Goal: Find contact information: Find contact information

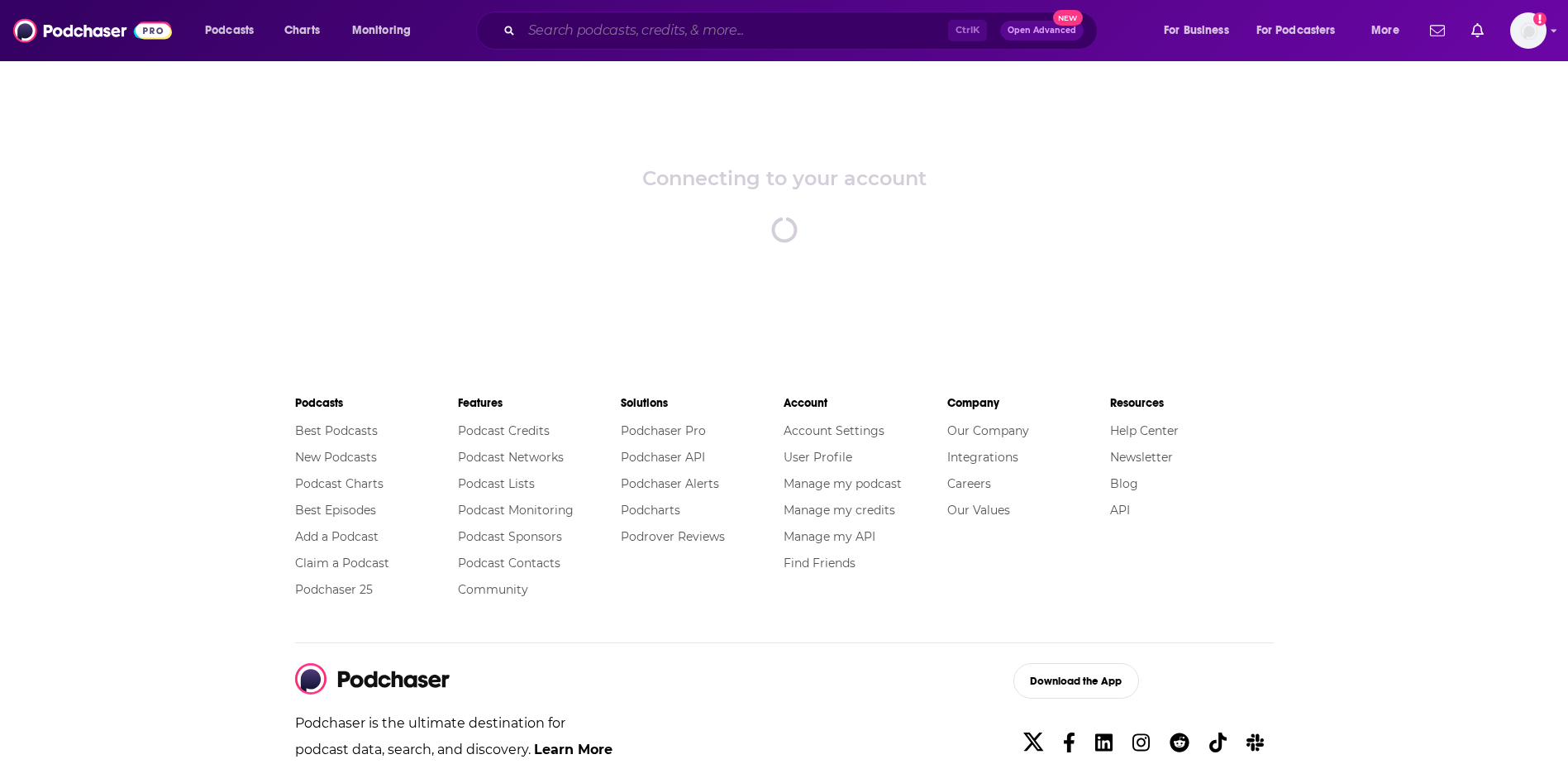
click at [784, 23] on input "Search podcasts, credits, & more..." at bounding box center [735, 31] width 427 height 27
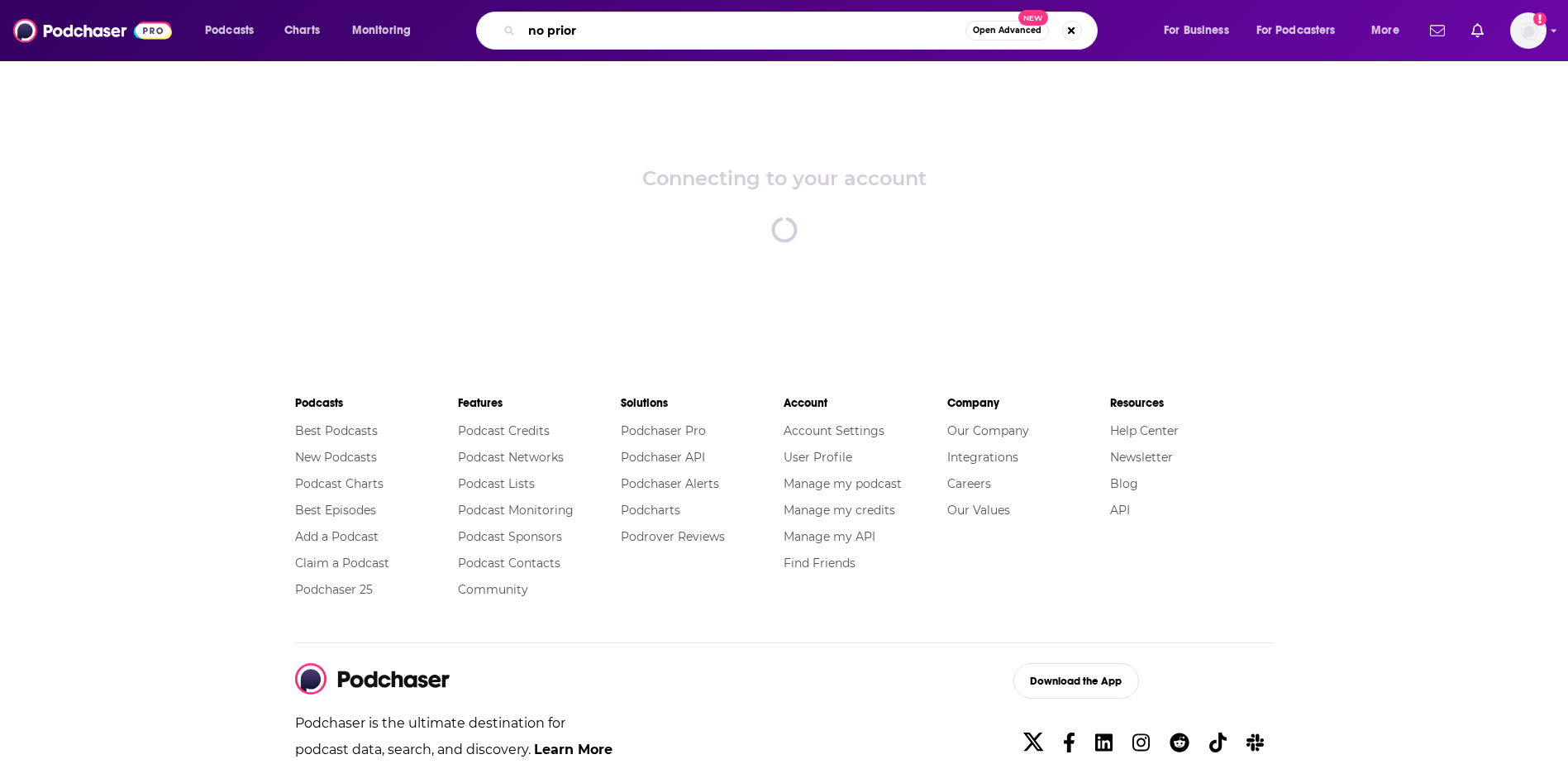
type input "no prior"
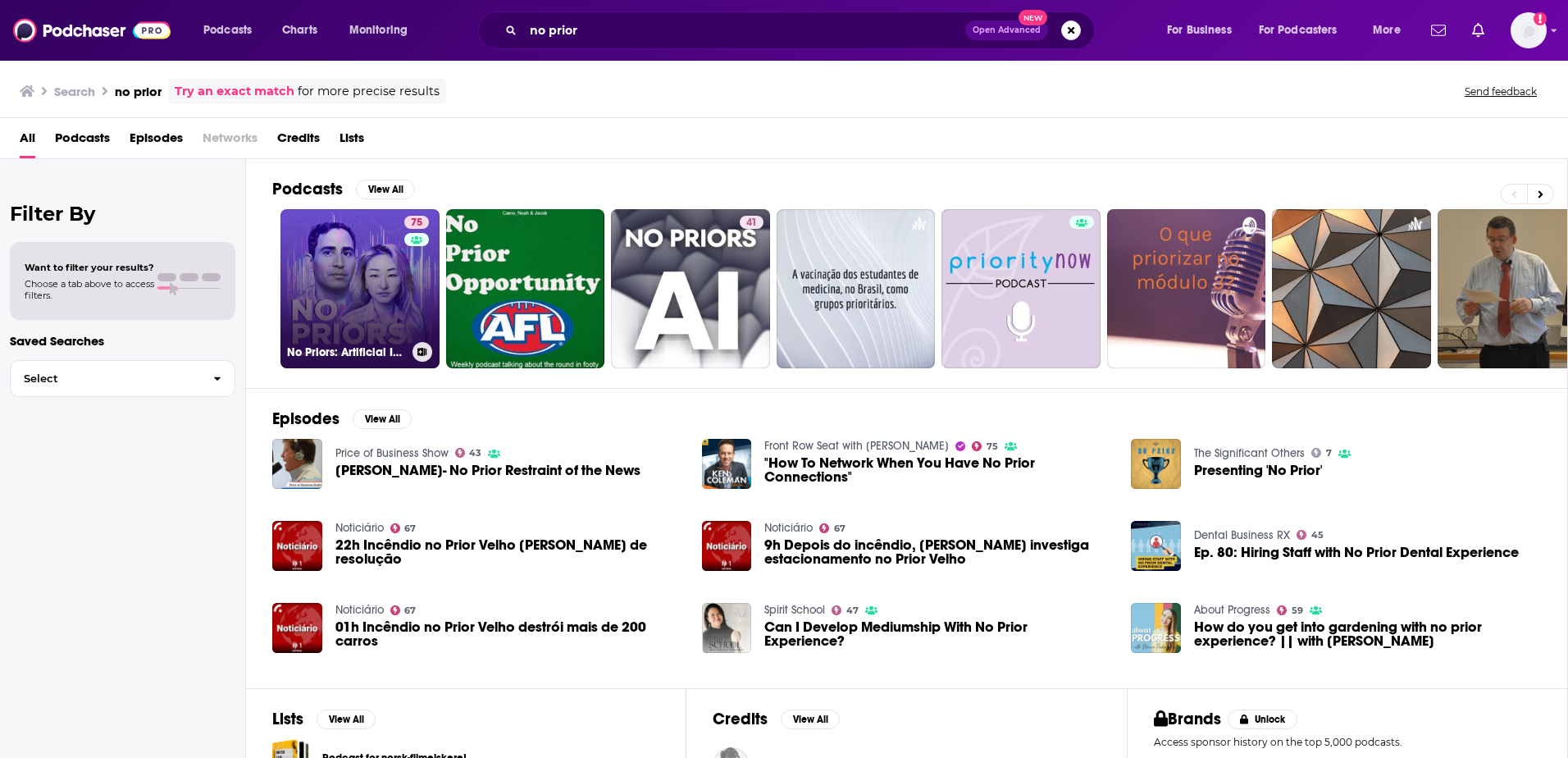
click at [361, 299] on link "75 No Priors: Artificial Intelligence | Technology | Startups" at bounding box center [360, 289] width 159 height 159
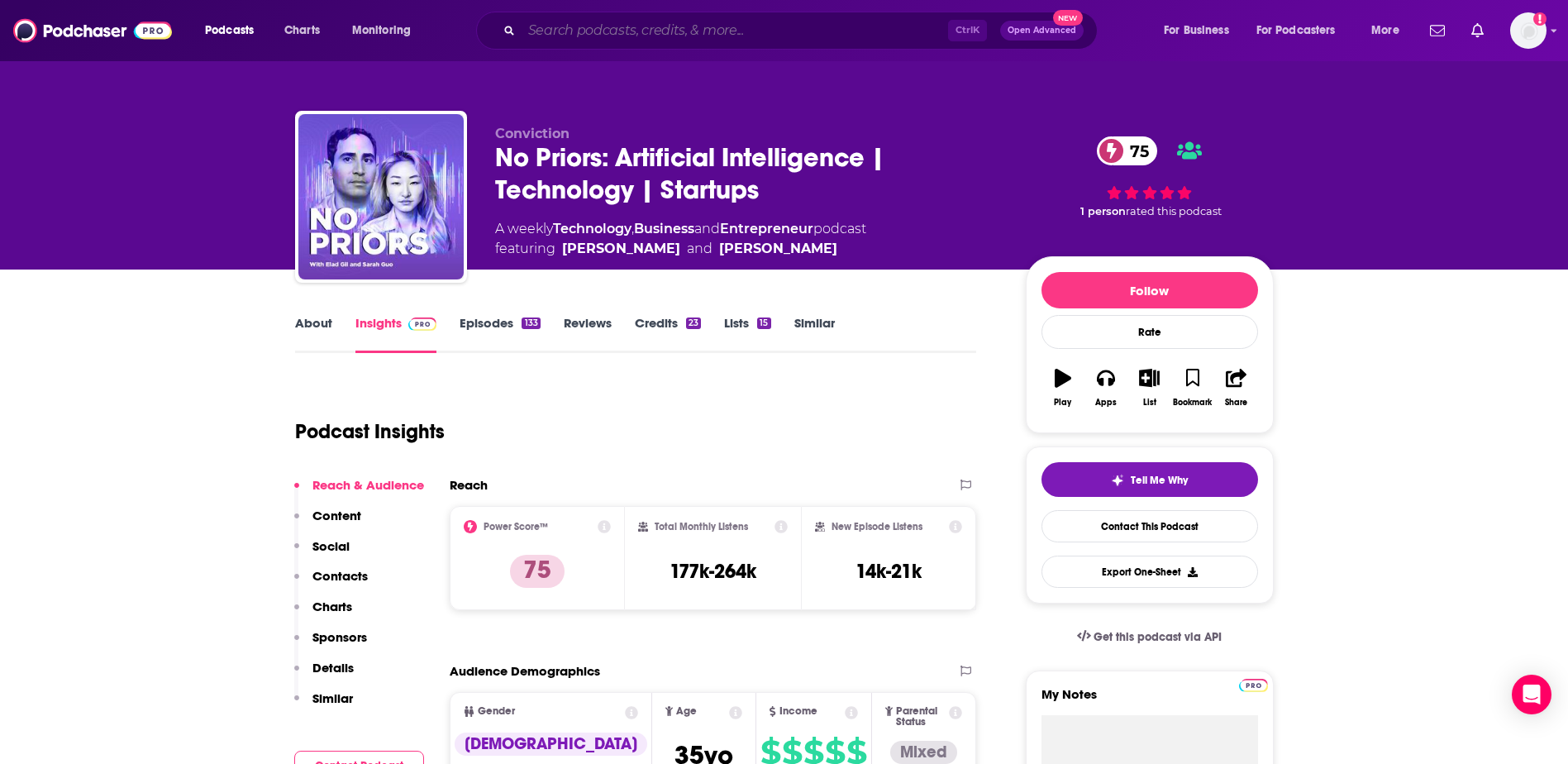
click at [549, 38] on input "Search podcasts, credits, & more..." at bounding box center [735, 31] width 427 height 27
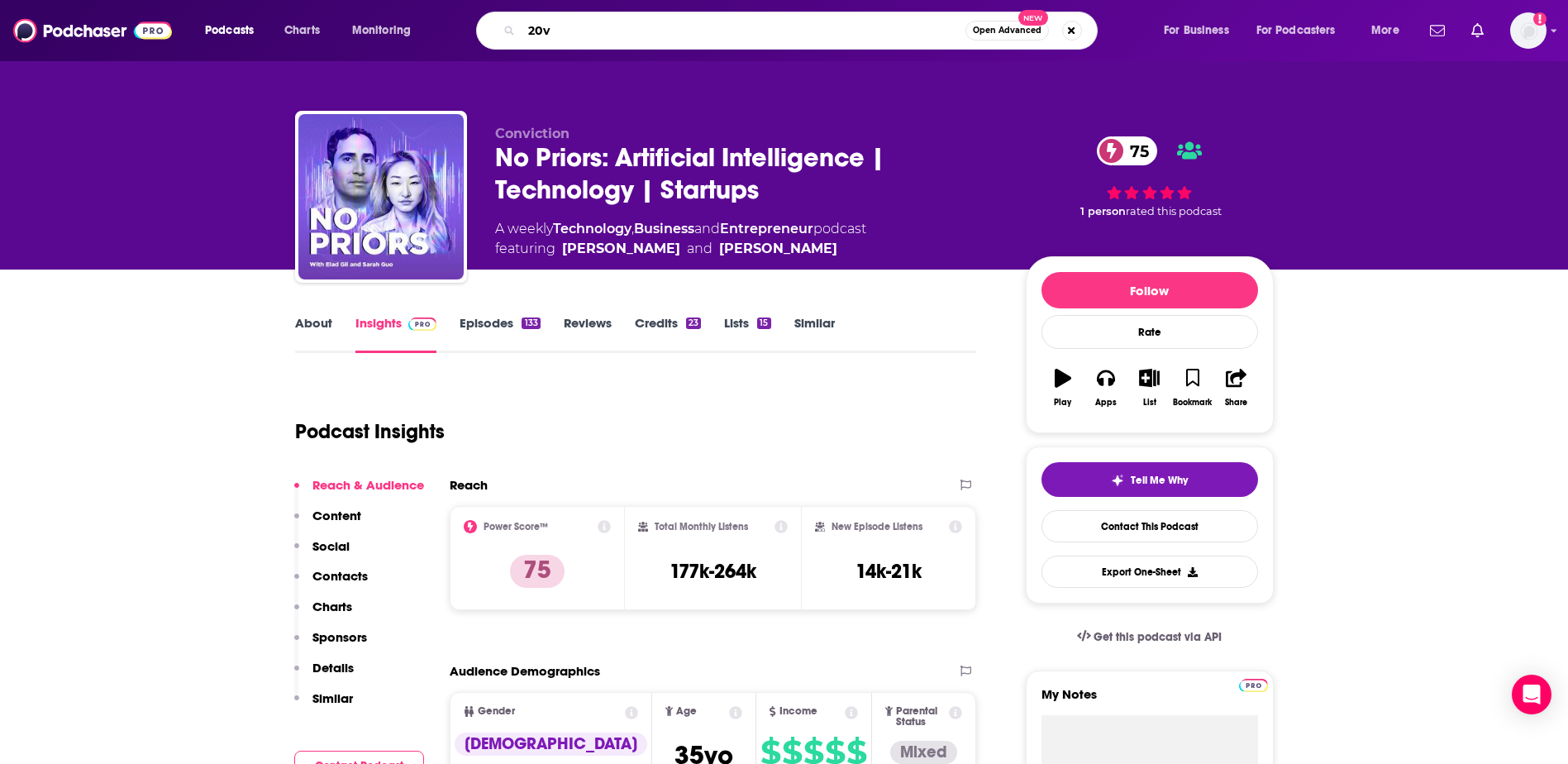
type input "20vc"
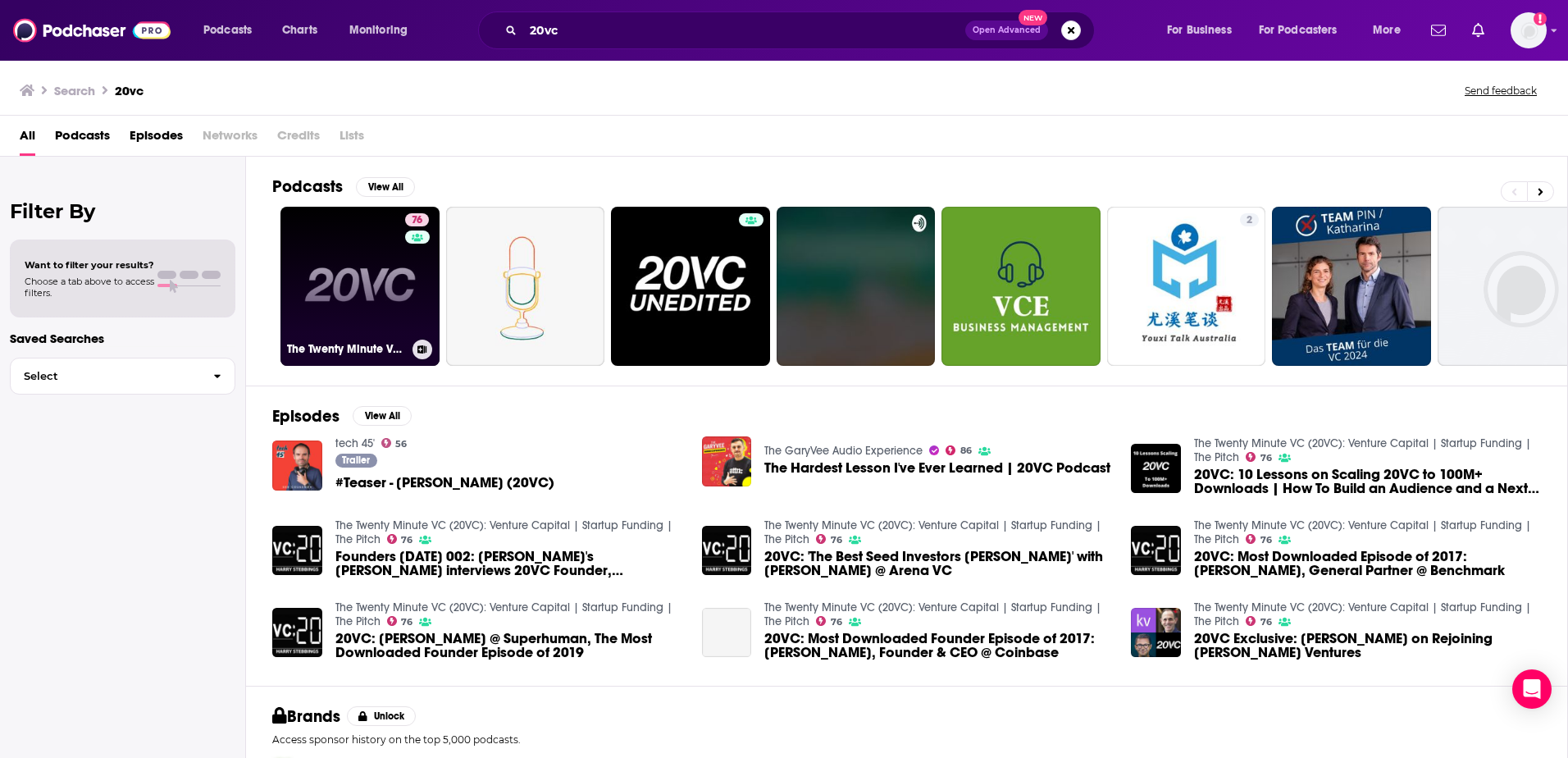
click at [359, 297] on link "76 The Twenty Minute VC (20VC): Venture Capital | Startup Funding | The Pitch" at bounding box center [360, 286] width 159 height 159
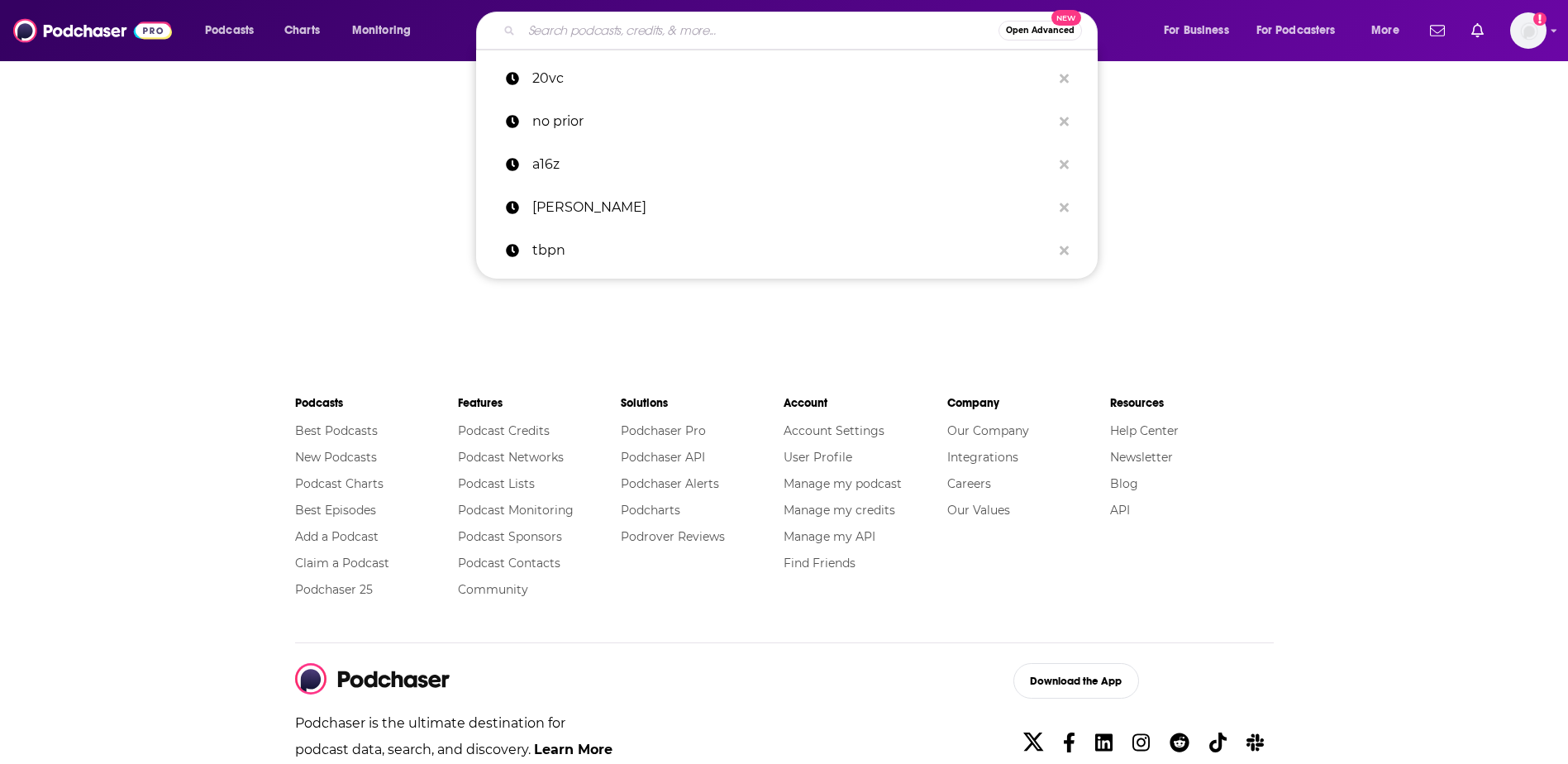
click at [620, 33] on input "Search podcasts, credits, & more..." at bounding box center [760, 31] width 477 height 27
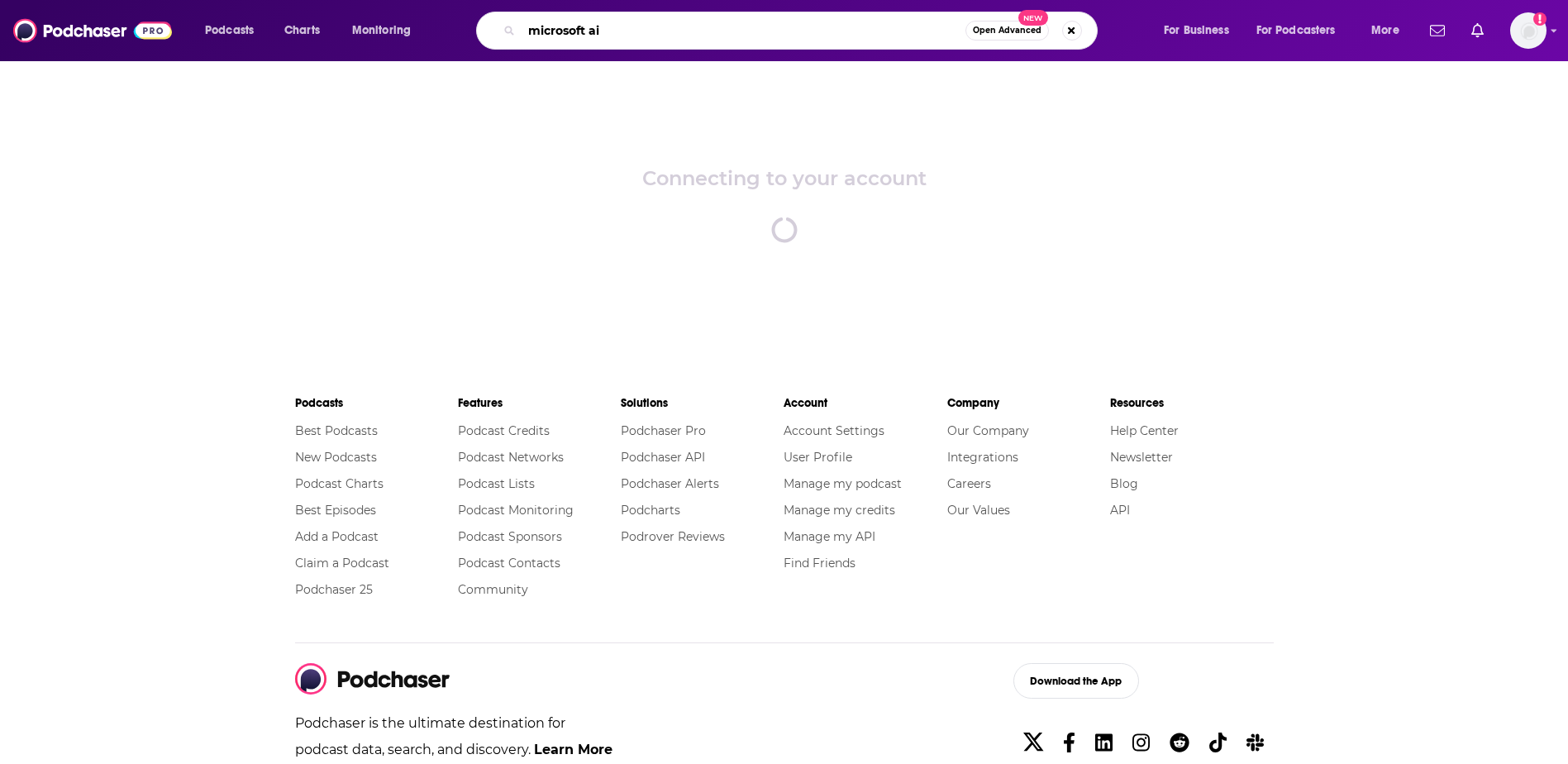
type input "microsoft ai"
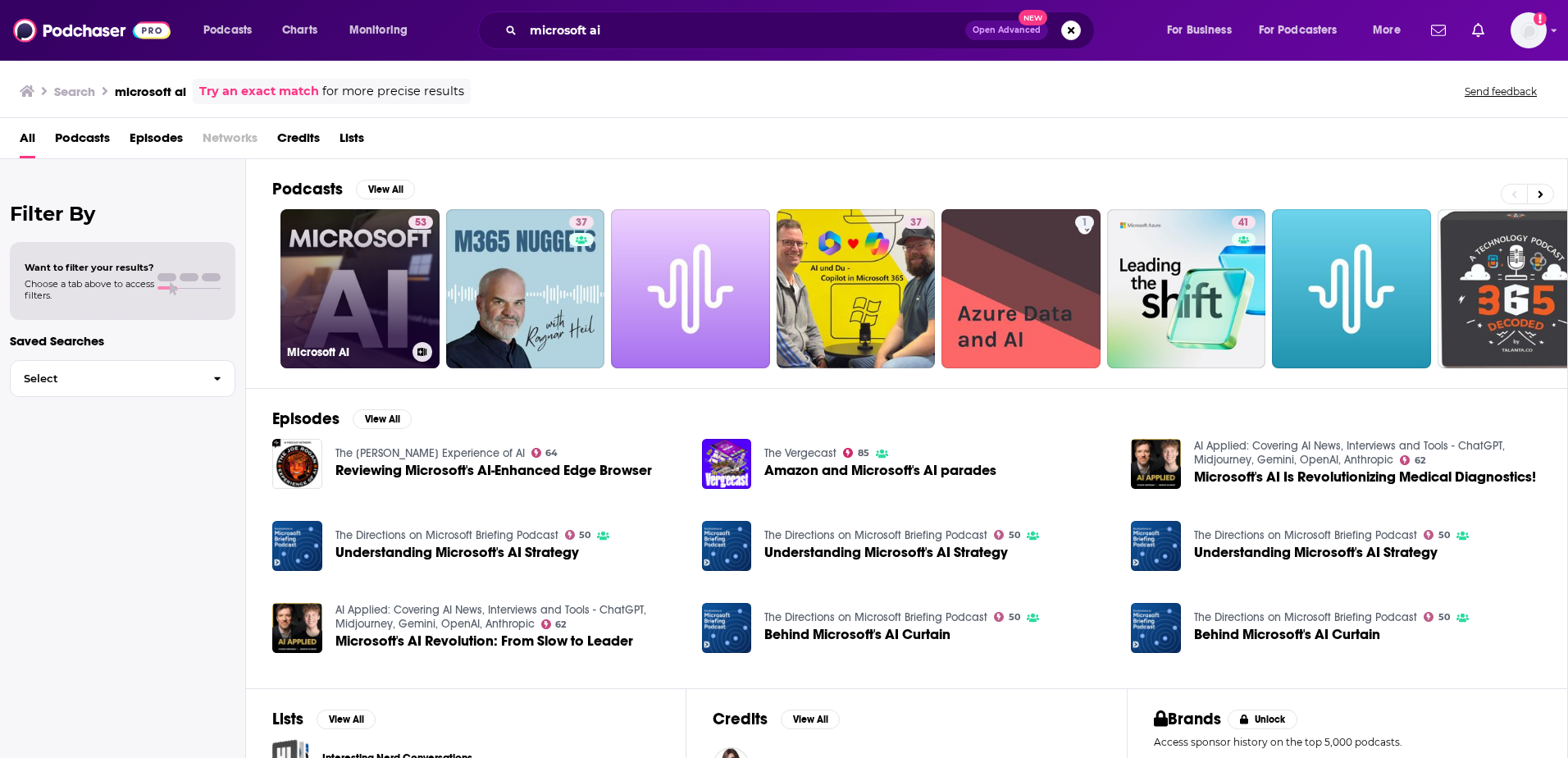
click at [390, 293] on link "53 Microsoft AI" at bounding box center [360, 289] width 159 height 159
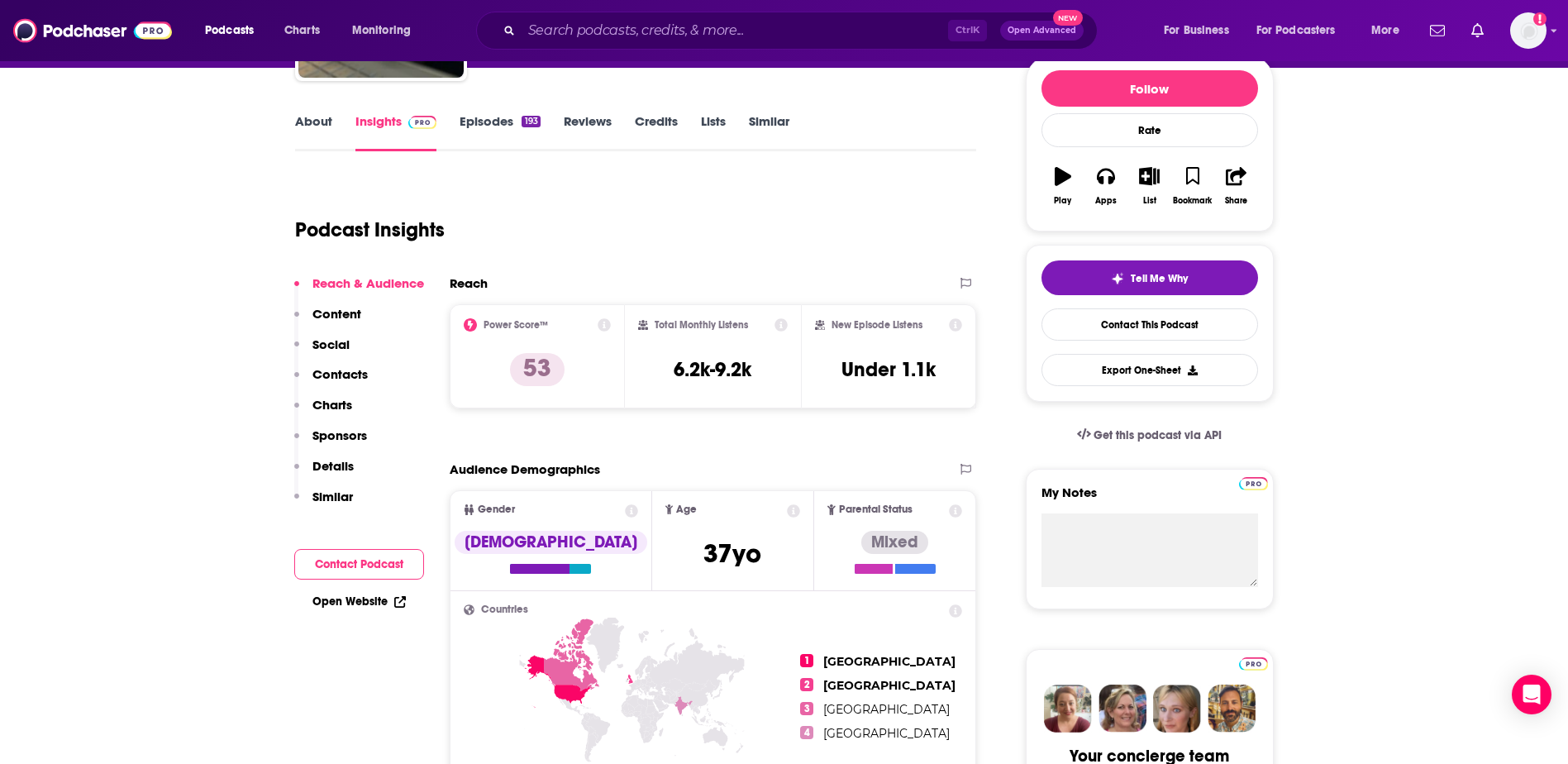
scroll to position [201, 0]
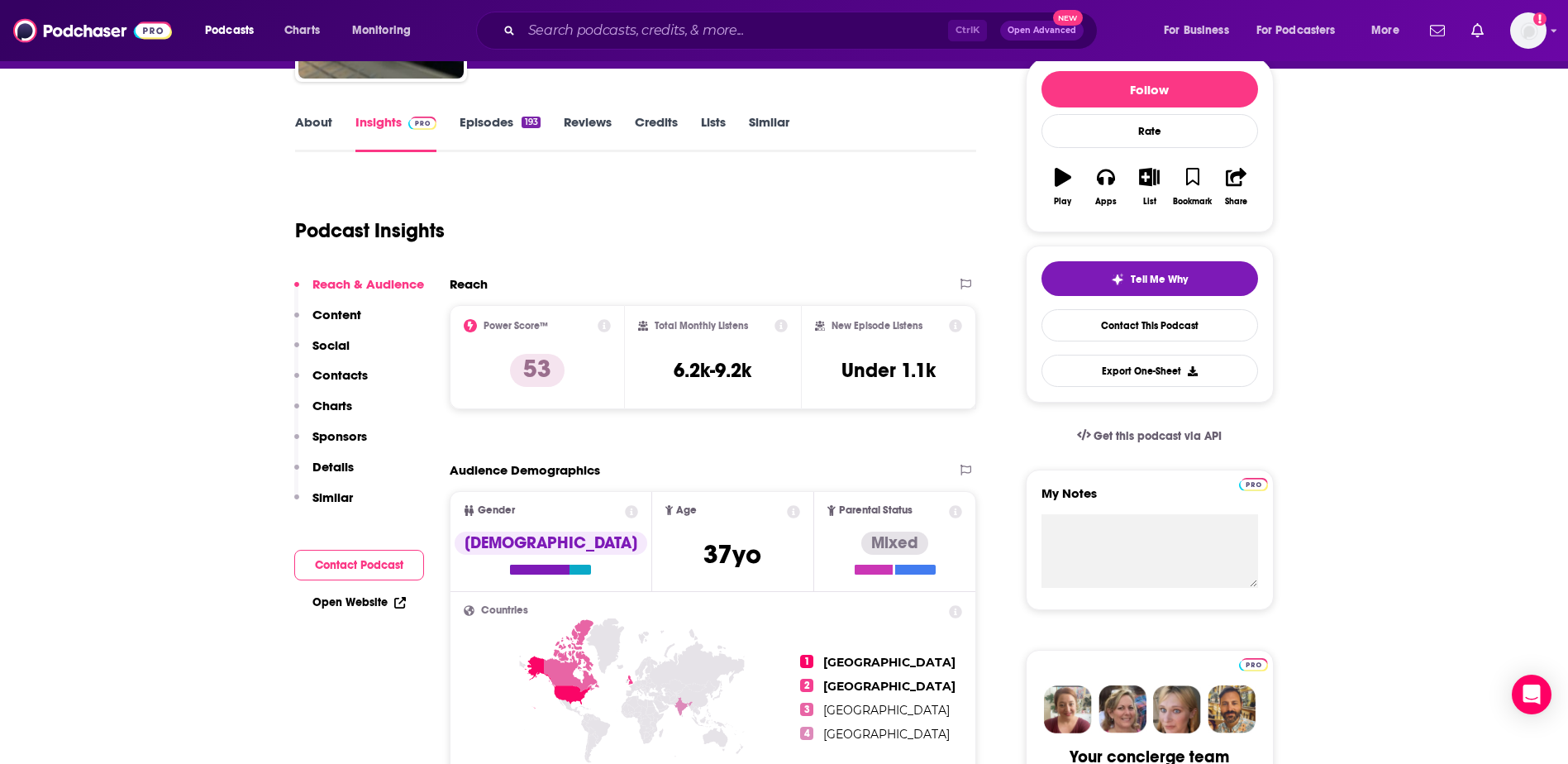
click at [368, 560] on button "Contact Podcast" at bounding box center [359, 565] width 130 height 31
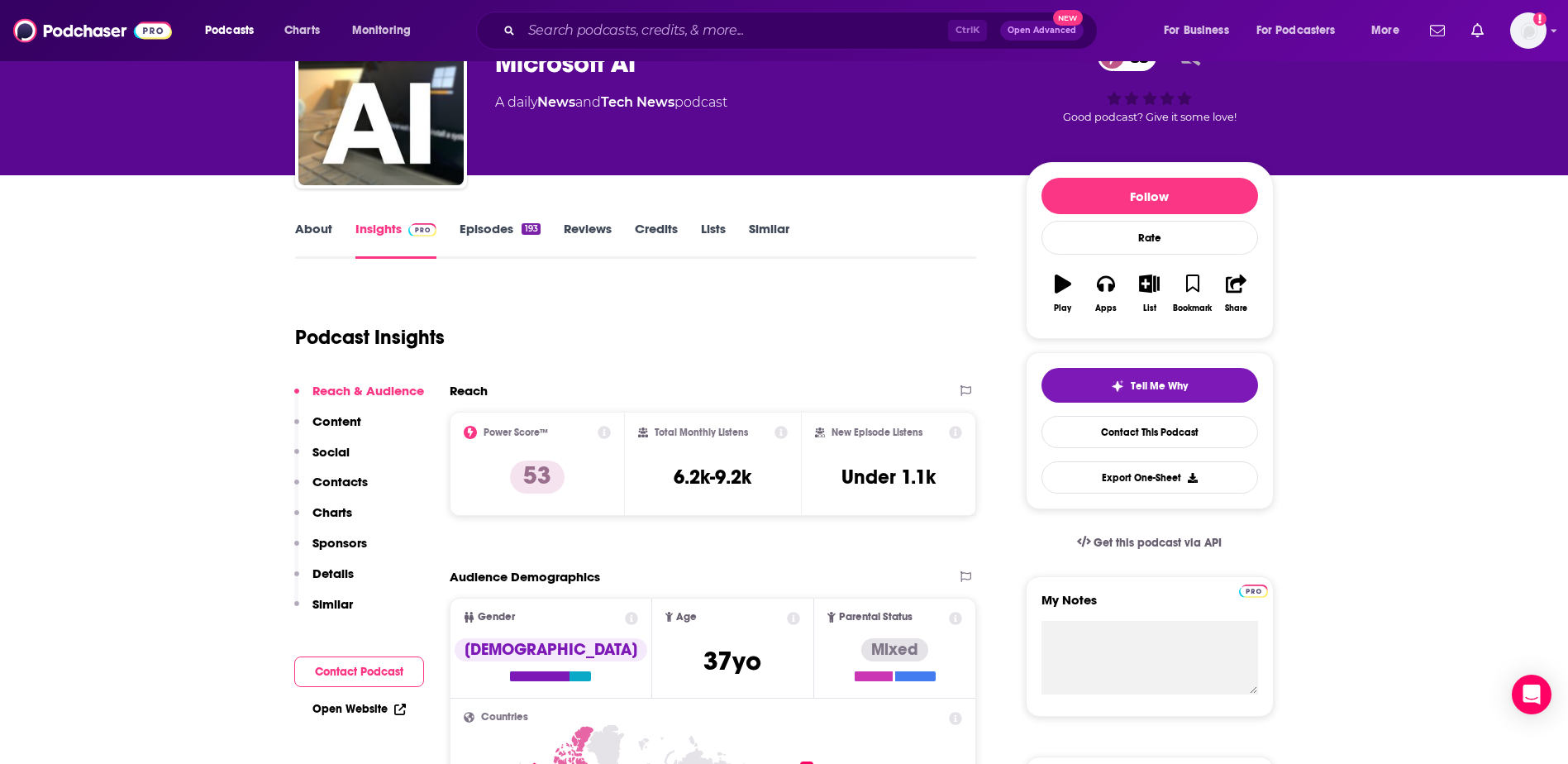
scroll to position [0, 0]
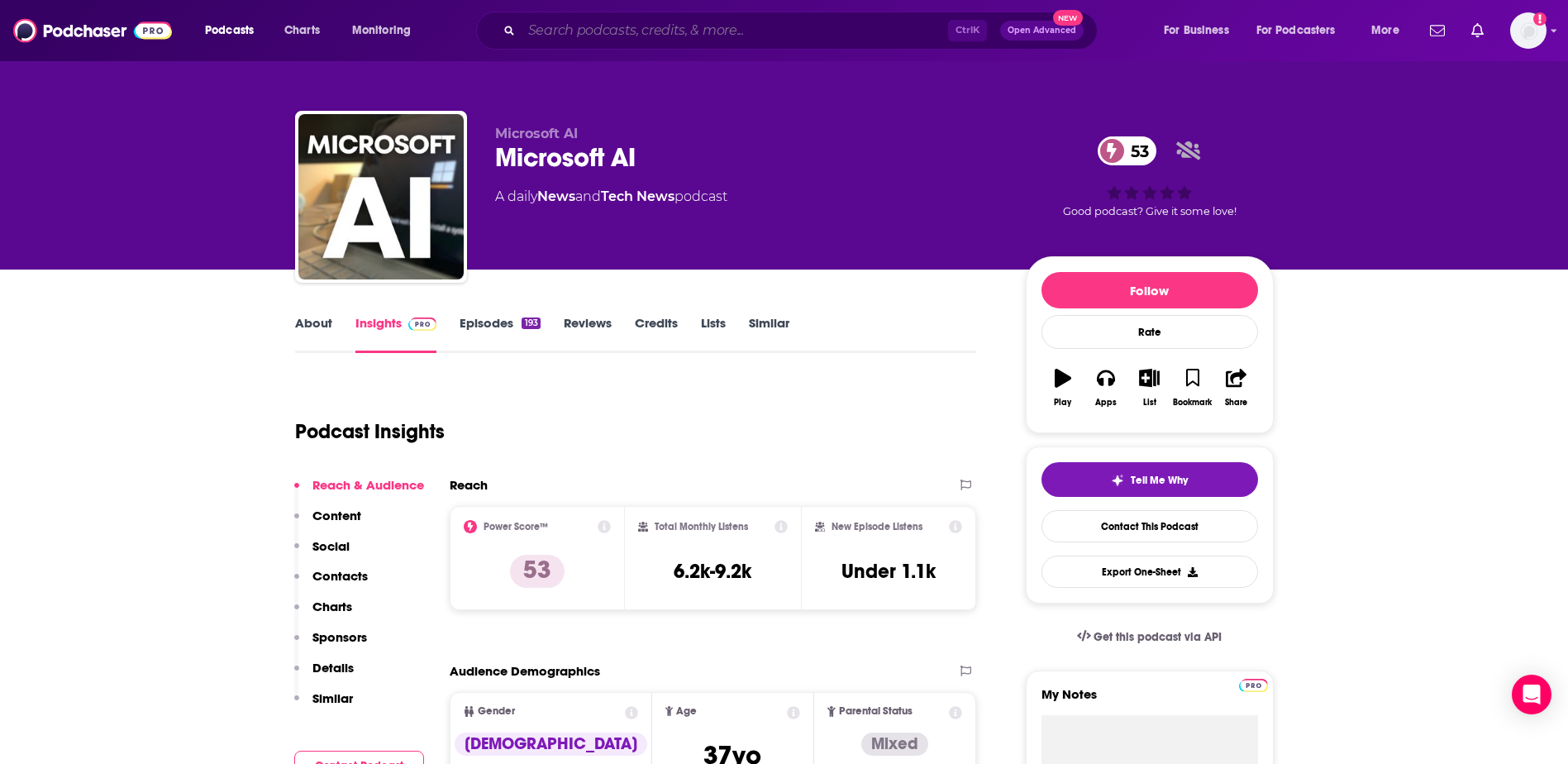
click at [690, 19] on input "Search podcasts, credits, & more..." at bounding box center [735, 31] width 427 height 27
